Goal: Ask a question: Seek information or help from site administrators or community

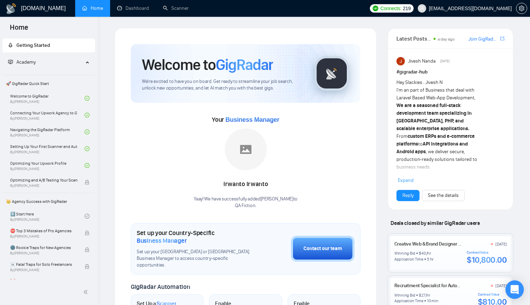
click at [515, 291] on icon "Open Intercom Messenger" at bounding box center [515, 289] width 8 height 9
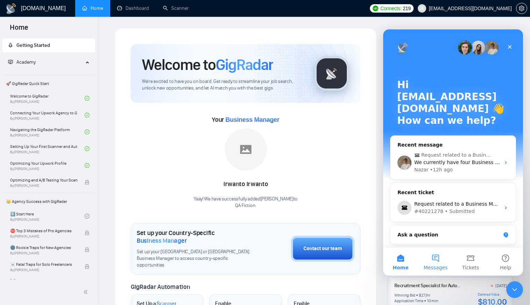
click at [439, 263] on button "Messages" at bounding box center [435, 262] width 35 height 28
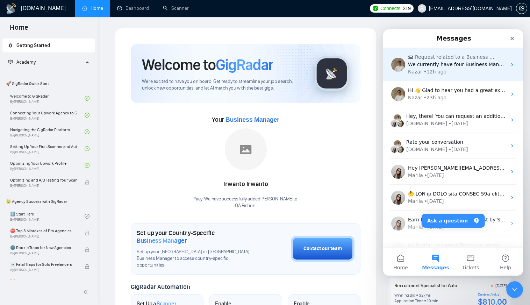
click at [442, 57] on span "Request related to a Business Manager" at bounding box center [457, 57] width 84 height 7
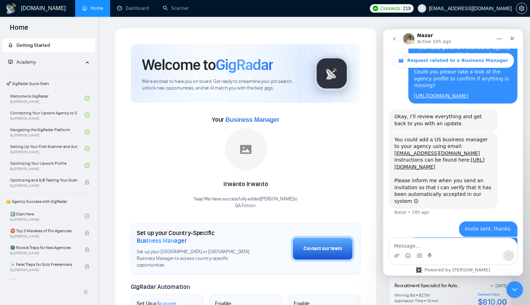
scroll to position [738, 0]
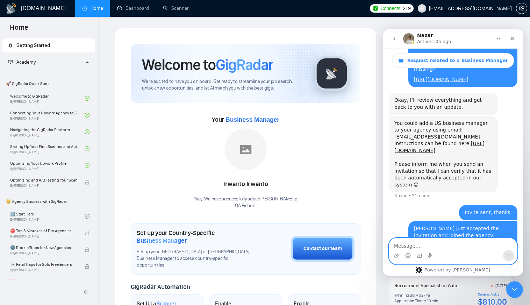
scroll to position [738, 0]
